Goal: Task Accomplishment & Management: Use online tool/utility

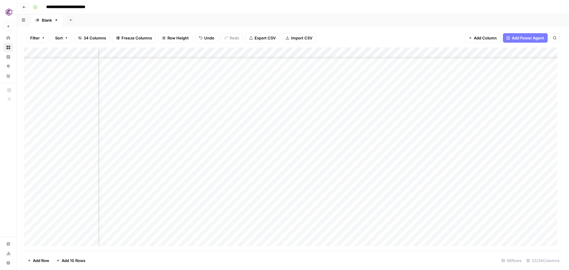
scroll to position [486, 878]
click at [446, 201] on div "Add Column" at bounding box center [293, 148] width 538 height 203
click at [523, 200] on div "Add Column" at bounding box center [293, 148] width 538 height 203
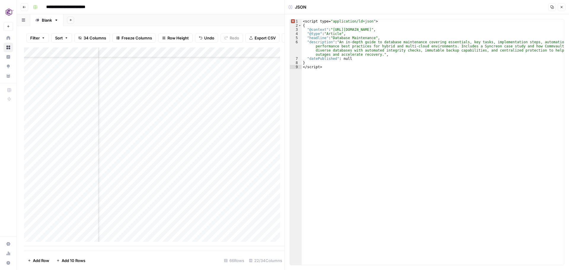
click at [552, 7] on icon "button" at bounding box center [552, 7] width 4 height 4
click at [563, 9] on button "Close" at bounding box center [562, 7] width 8 height 8
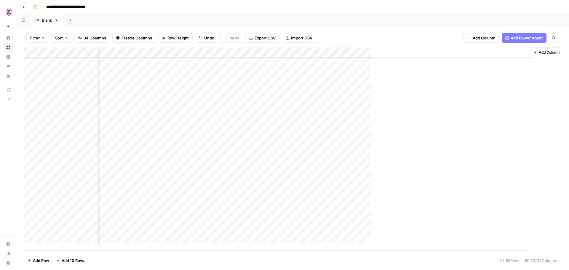
scroll to position [486, 877]
